Goal: Task Accomplishment & Management: Manage account settings

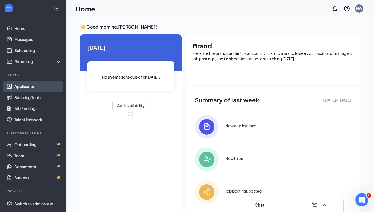
click at [27, 87] on link "Applicants" at bounding box center [37, 86] width 47 height 11
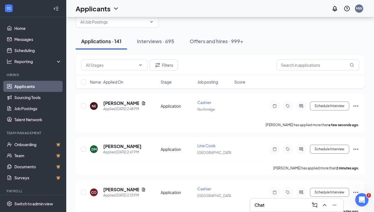
scroll to position [22, 0]
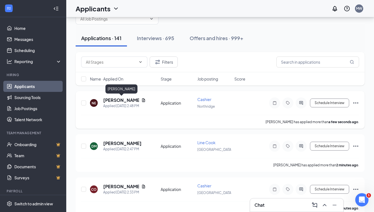
click at [119, 97] on h5 "[PERSON_NAME]" at bounding box center [121, 100] width 36 height 6
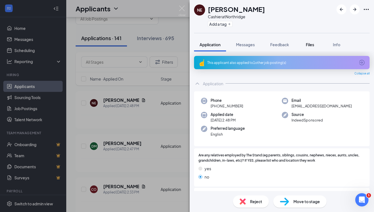
click at [308, 44] on span "Files" at bounding box center [310, 44] width 8 height 5
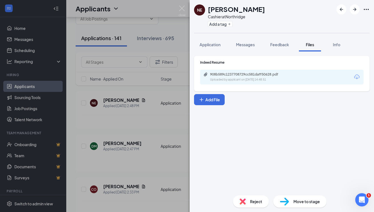
click at [270, 78] on div "Uploaded by applicant on [DATE] 14:48:51" at bounding box center [251, 79] width 83 height 4
click at [292, 199] on div "Move to stage" at bounding box center [300, 201] width 53 height 12
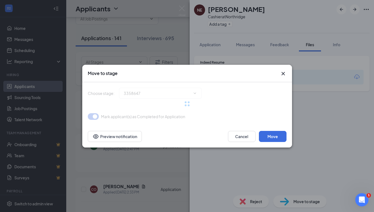
type input "Onsite Interview (next stage)"
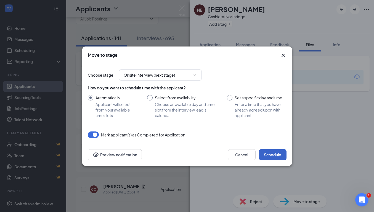
click at [278, 156] on button "Schedule" at bounding box center [273, 154] width 28 height 11
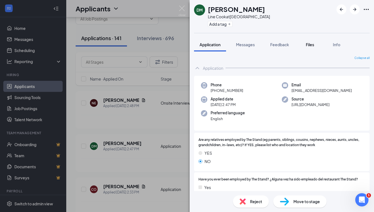
click at [311, 43] on span "Files" at bounding box center [310, 44] width 8 height 5
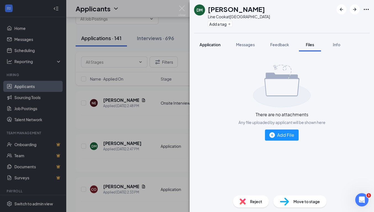
click at [202, 44] on span "Application" at bounding box center [210, 44] width 21 height 5
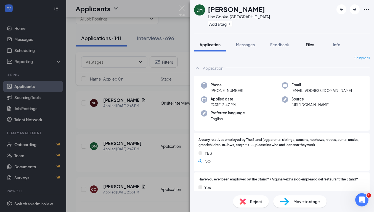
click at [311, 42] on span "Files" at bounding box center [310, 44] width 8 height 5
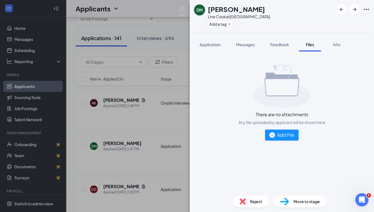
click at [252, 198] on span "Reject" at bounding box center [256, 201] width 12 height 6
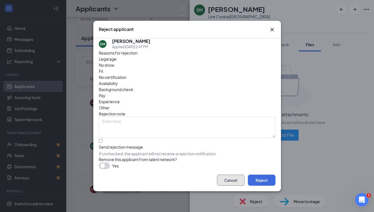
click at [229, 181] on button "Cancel" at bounding box center [231, 179] width 28 height 11
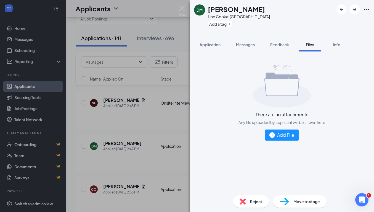
click at [294, 202] on span "Move to stage" at bounding box center [307, 201] width 27 height 6
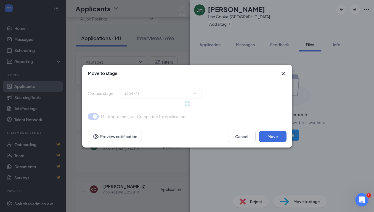
type input "Onsite Interview (next stage)"
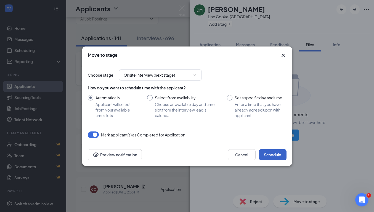
click at [267, 150] on button "Schedule" at bounding box center [273, 154] width 28 height 11
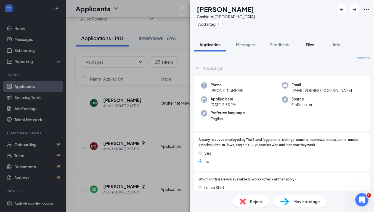
click at [310, 44] on span "Files" at bounding box center [310, 44] width 8 height 5
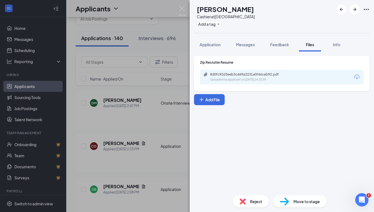
click at [255, 74] on div "8d0fc92d3eeb3c469a2231a0f46cab92.pdf" at bounding box center [248, 74] width 77 height 4
click at [298, 199] on span "Move to stage" at bounding box center [307, 201] width 27 height 6
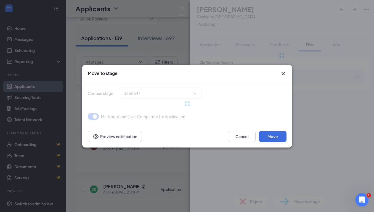
type input "Onsite Interview (next stage)"
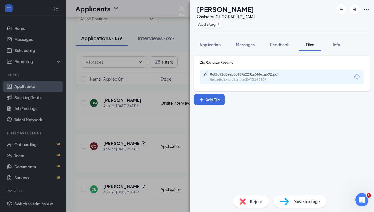
click at [283, 25] on div "CO [PERSON_NAME] Cashier at [GEOGRAPHIC_DATA] Add a tag" at bounding box center [282, 16] width 185 height 33
click at [300, 202] on span "Move to stage" at bounding box center [307, 201] width 27 height 6
type input "Onsite Interview (next stage)"
type input "[PERSON_NAME] Calendar"
type input "[DATE]"
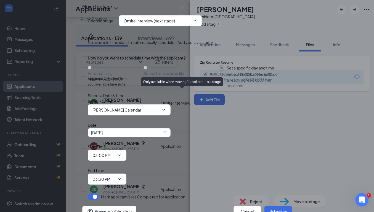
scroll to position [23, 0]
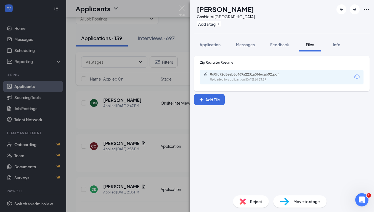
click at [28, 51] on div "CO [PERSON_NAME] Cashier at [GEOGRAPHIC_DATA] Add a tag Application Messages Fe…" at bounding box center [187, 106] width 374 height 212
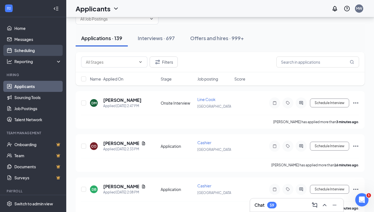
click at [22, 51] on link "Scheduling" at bounding box center [37, 50] width 47 height 11
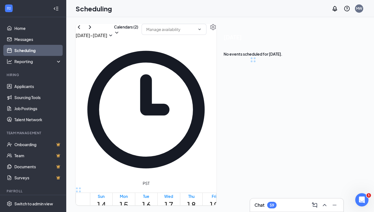
scroll to position [272, 0]
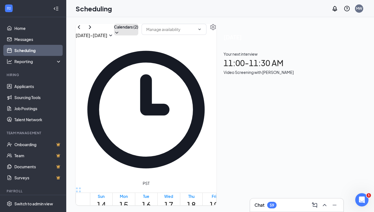
click at [138, 35] on button "Calendars (2)" at bounding box center [126, 30] width 24 height 12
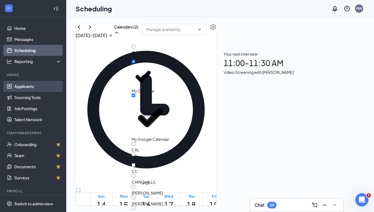
click at [28, 85] on link "Applicants" at bounding box center [37, 86] width 47 height 11
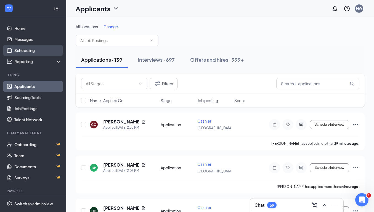
click at [29, 49] on link "Scheduling" at bounding box center [37, 50] width 47 height 11
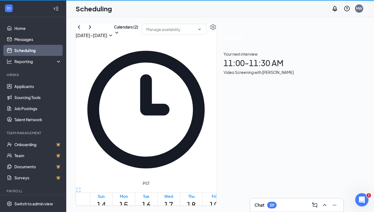
scroll to position [272, 0]
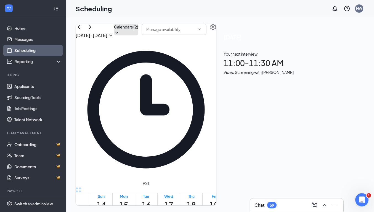
click at [138, 35] on button "Calendars (2)" at bounding box center [126, 30] width 24 height 12
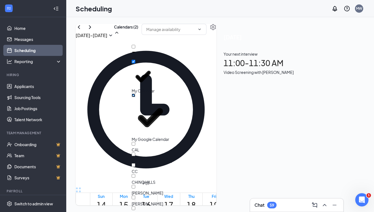
click at [135, 93] on input "My Google Calendar" at bounding box center [134, 95] width 4 height 4
checkbox input "false"
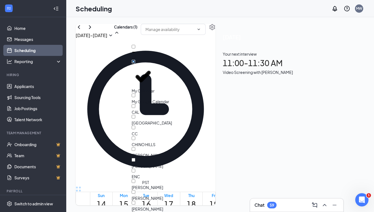
click at [135, 62] on input "My Calendar" at bounding box center [134, 62] width 4 height 4
checkbox input "true"
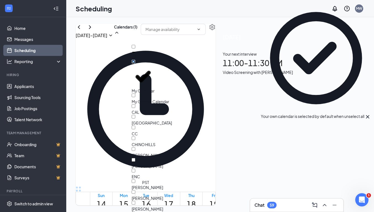
scroll to position [46, 0]
click at [135, 125] on input "CC" at bounding box center [134, 127] width 4 height 4
checkbox input "false"
checkbox input "true"
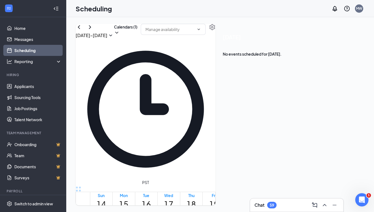
click at [289, 66] on div "Unavailable in basic plan [DATE] No events scheduled for [DATE]." at bounding box center [252, 45] width 73 height 42
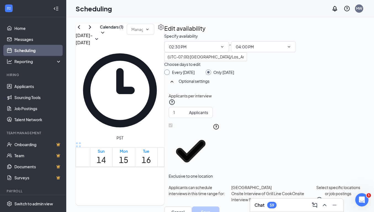
scroll to position [48, 0]
click at [320, 184] on button "Select specific locations or job postings" at bounding box center [338, 193] width 44 height 19
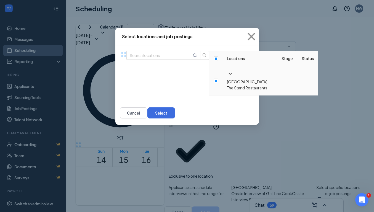
click at [229, 75] on icon "SmallChevronDown" at bounding box center [230, 74] width 3 height 2
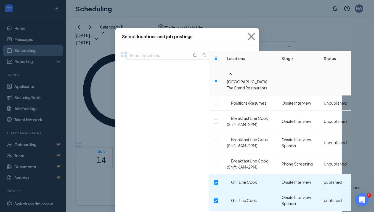
scroll to position [99, 0]
checkbox input "true"
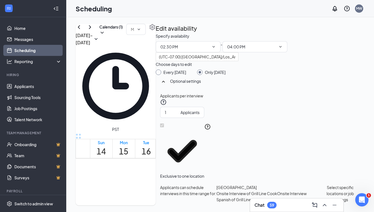
scroll to position [54, 0]
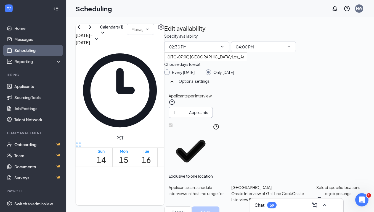
scroll to position [48, 0]
click at [164, 195] on div "CC" at bounding box center [161, 205] width 5 height 21
click at [316, 184] on button "Select specific locations or job postings" at bounding box center [338, 193] width 44 height 19
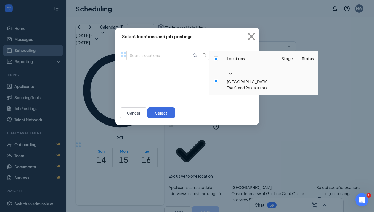
click at [227, 77] on icon "SmallChevronDown" at bounding box center [230, 73] width 7 height 7
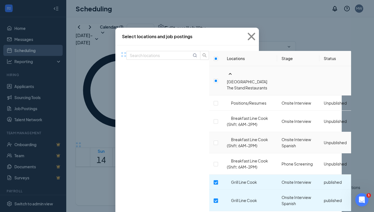
scroll to position [99, 0]
checkbox input "true"
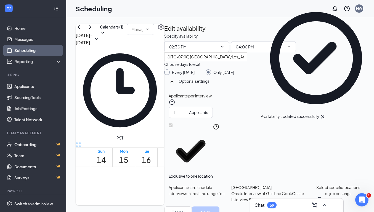
scroll to position [48, 0]
click at [316, 184] on button "Select specific locations or job postings" at bounding box center [338, 193] width 44 height 19
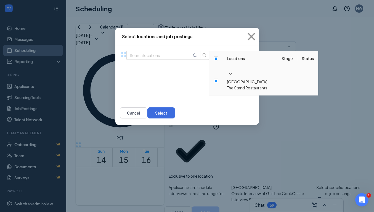
click at [227, 77] on icon "SmallChevronDown" at bounding box center [230, 73] width 7 height 7
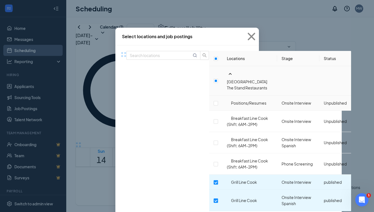
scroll to position [117, 0]
checkbox input "true"
